Goal: Submit feedback/report problem

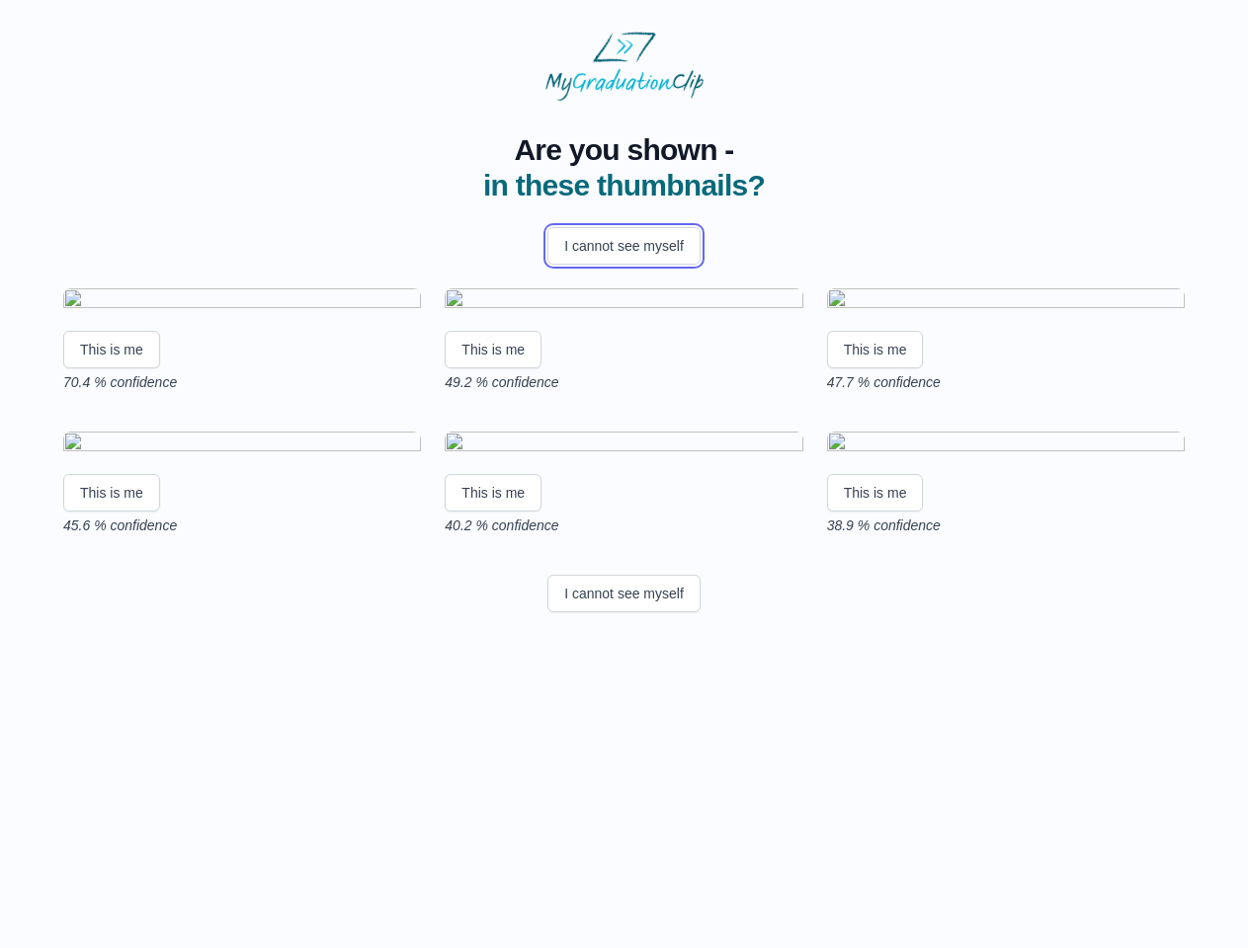
click at [623, 246] on button "I cannot see myself" at bounding box center [623, 246] width 153 height 38
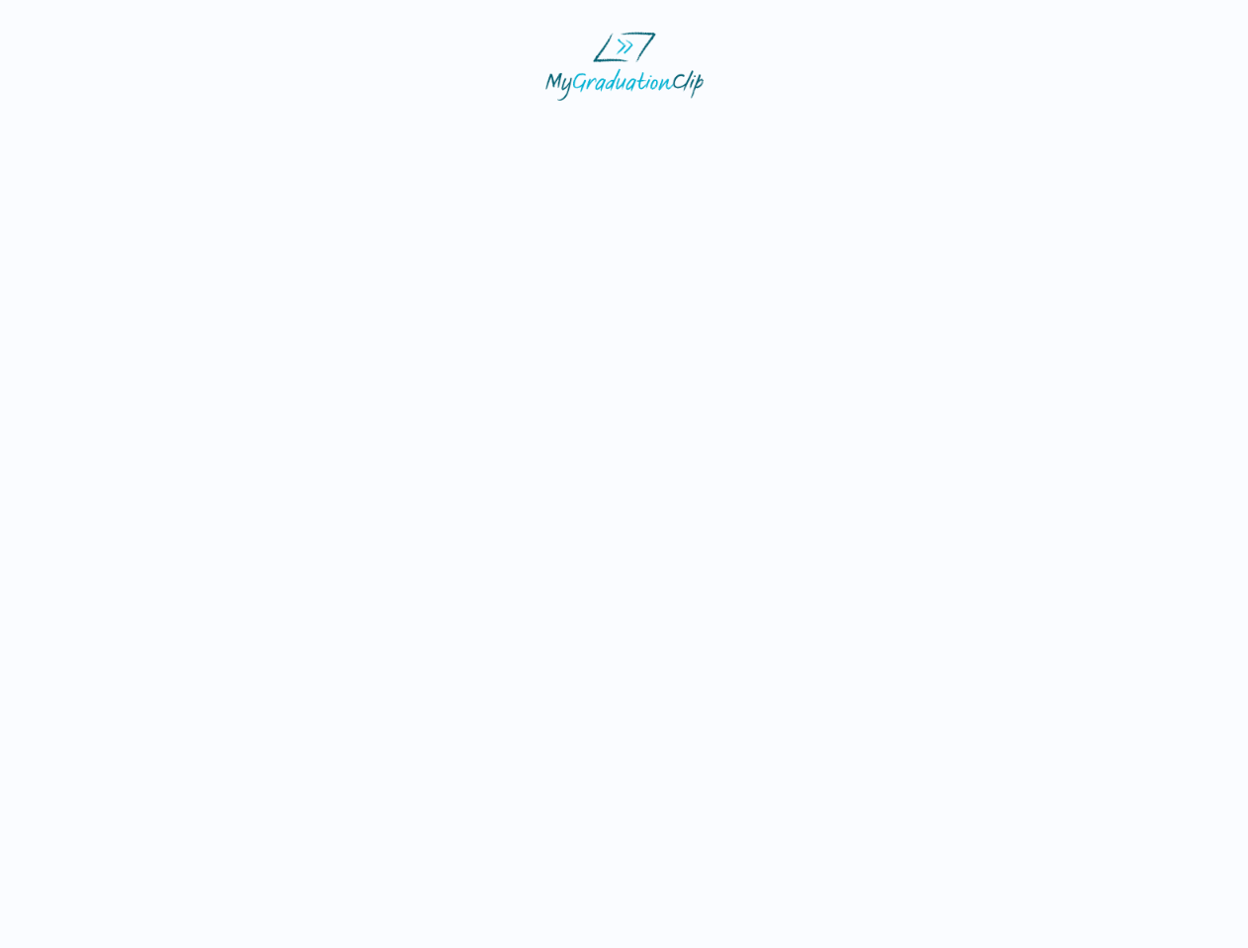
click at [112, 132] on html at bounding box center [624, 66] width 1248 height 132
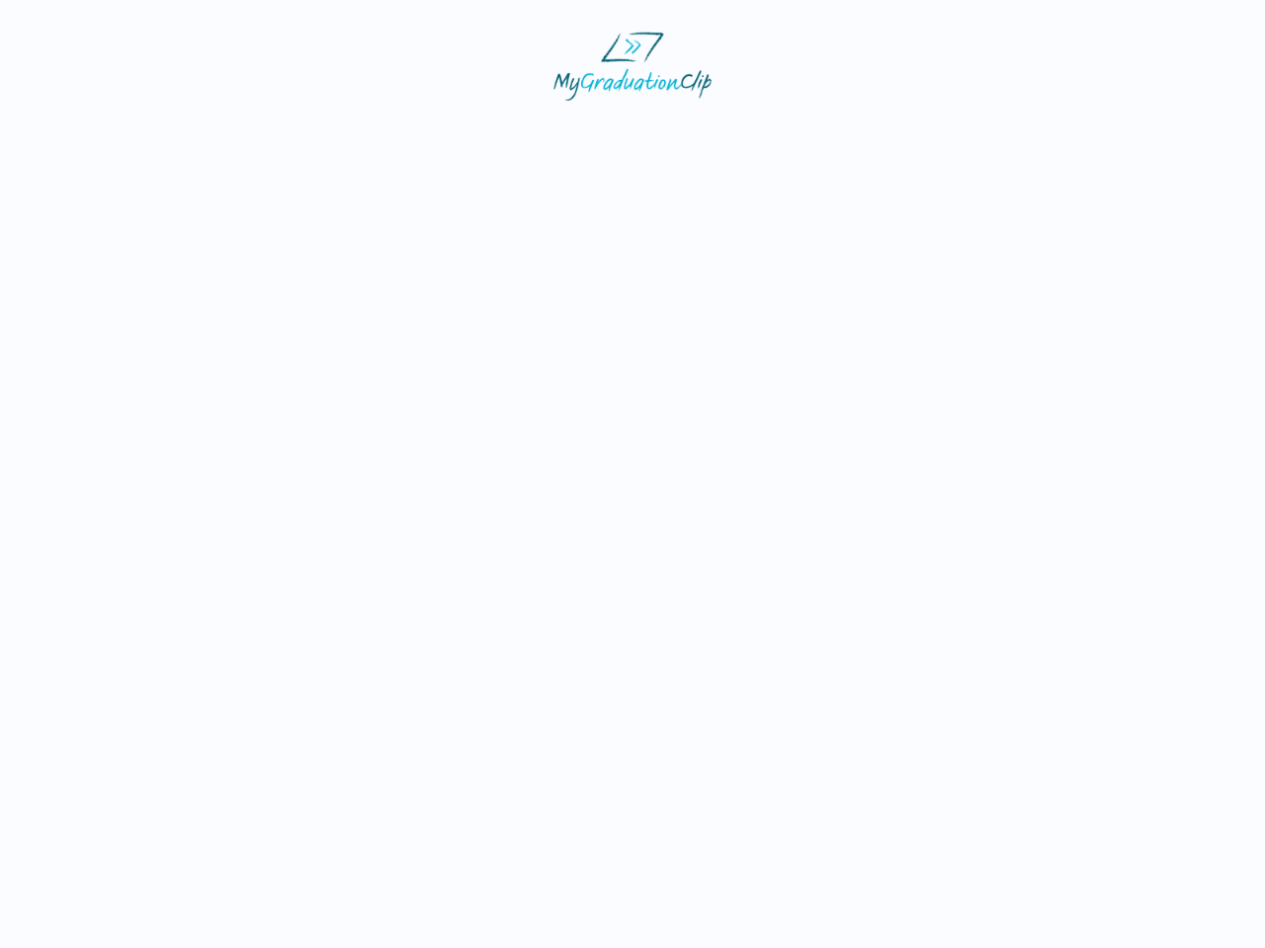
click at [496, 132] on html at bounding box center [632, 66] width 1265 height 132
click at [880, 132] on html at bounding box center [632, 66] width 1265 height 132
click at [112, 132] on html at bounding box center [632, 66] width 1265 height 132
click at [496, 132] on html at bounding box center [632, 66] width 1265 height 132
click at [880, 132] on html at bounding box center [632, 66] width 1265 height 132
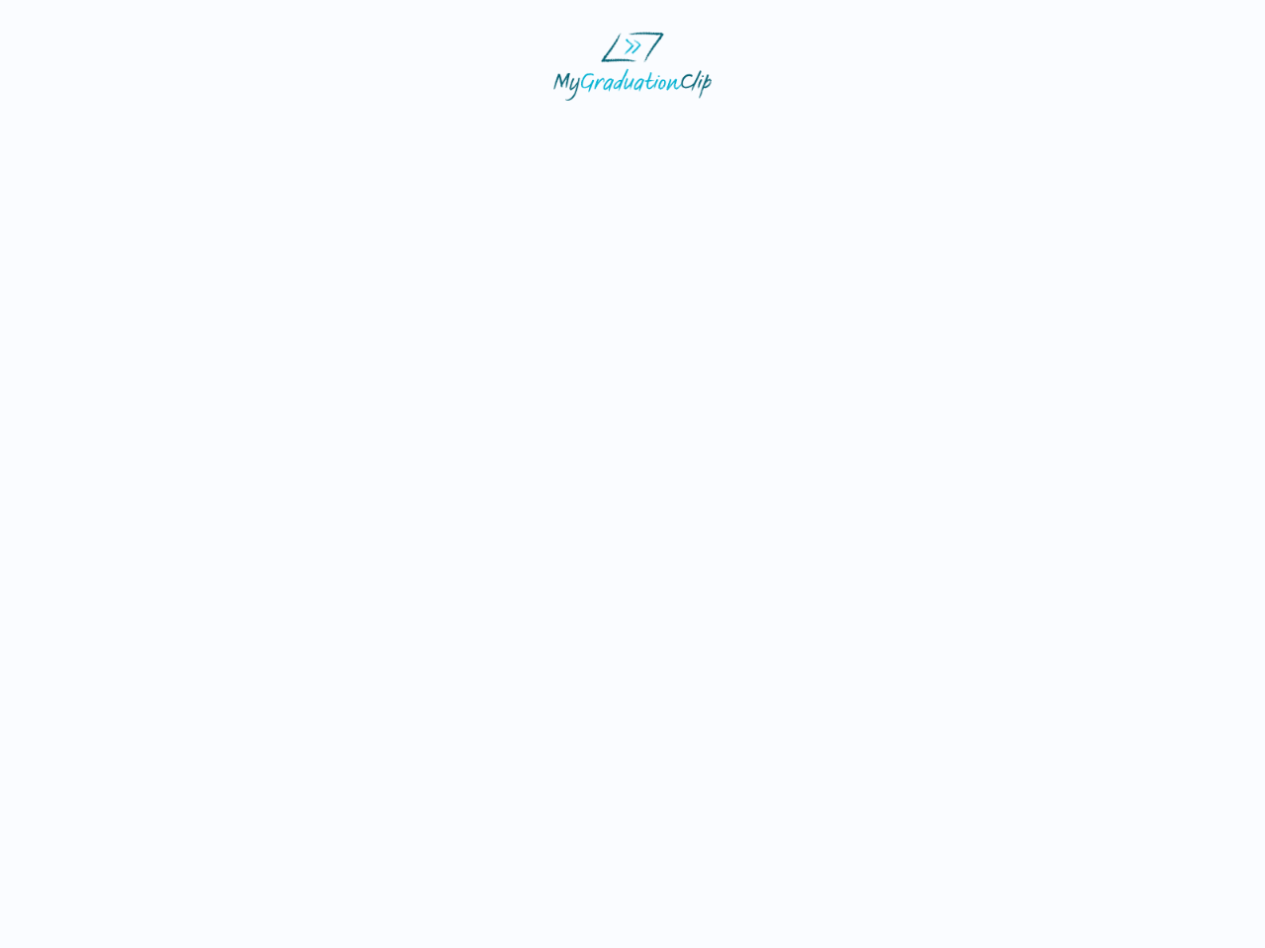
click at [623, 132] on html at bounding box center [632, 66] width 1265 height 132
